Goal: Task Accomplishment & Management: Manage account settings

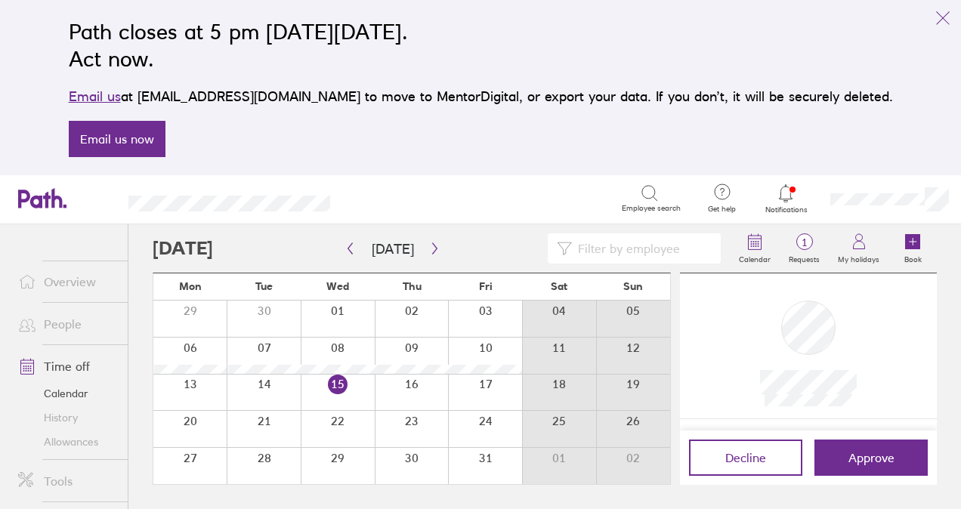
click at [786, 193] on icon at bounding box center [786, 193] width 18 height 18
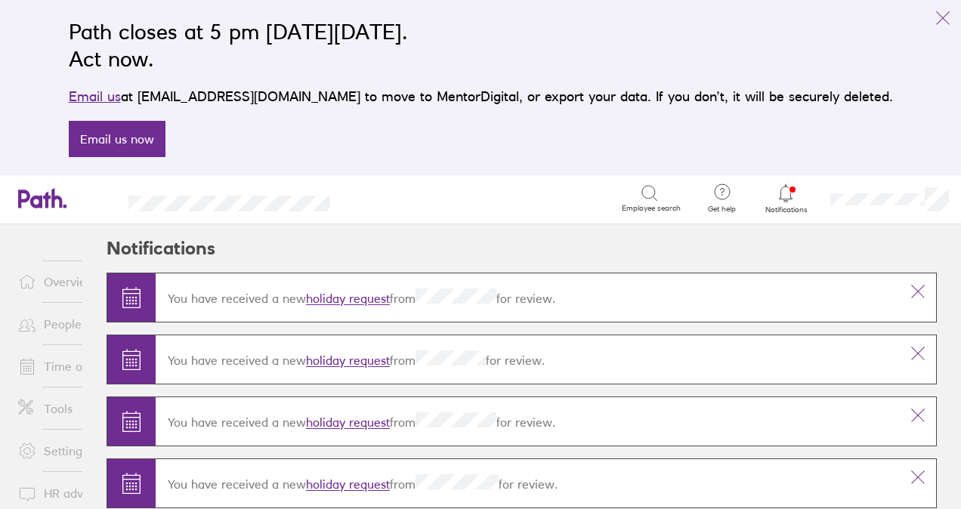
click at [352, 296] on link "holiday request" at bounding box center [348, 299] width 84 height 15
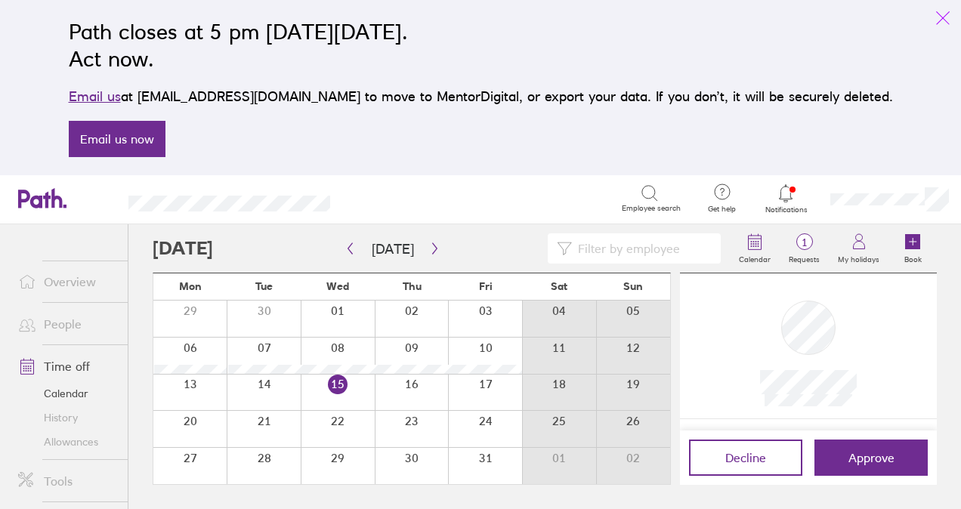
click at [941, 14] on icon "link" at bounding box center [943, 18] width 18 height 18
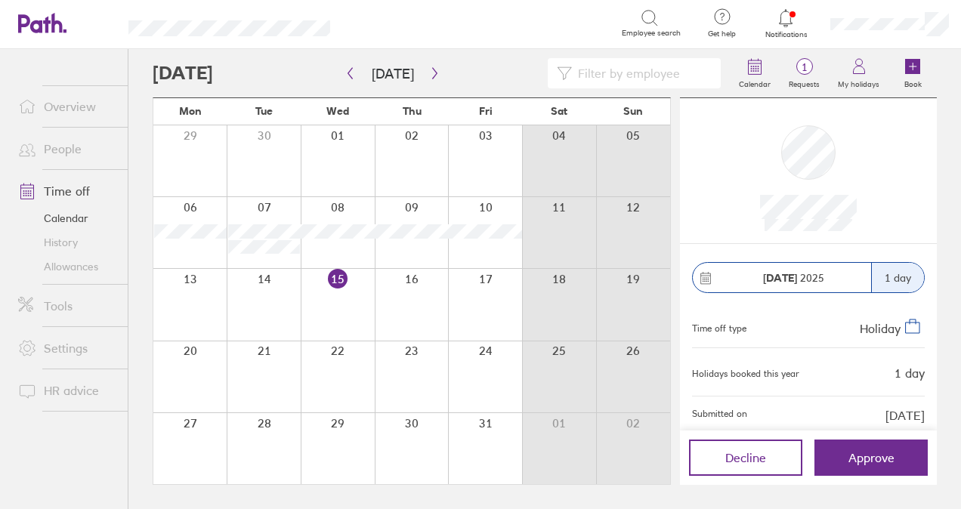
scroll to position [15, 0]
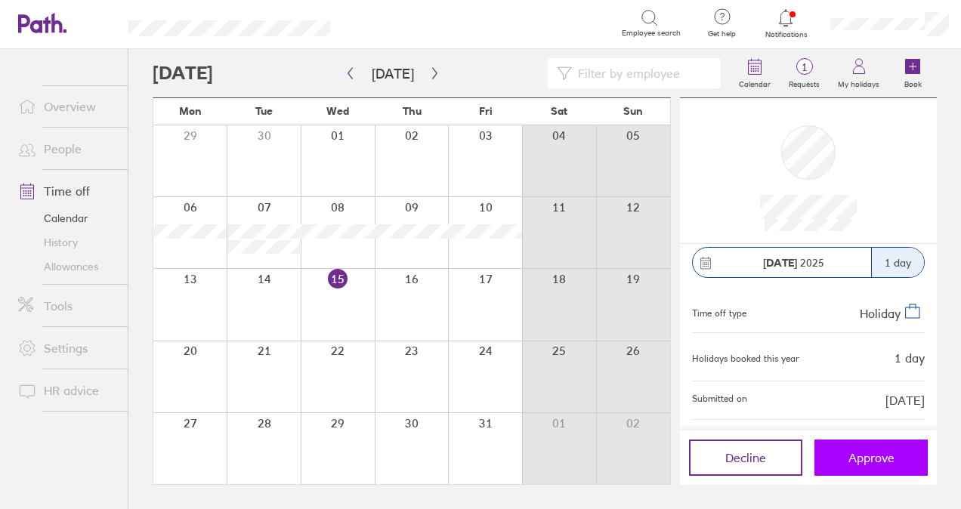
click at [866, 459] on span "Approve" at bounding box center [871, 458] width 46 height 14
